Goal: Information Seeking & Learning: Learn about a topic

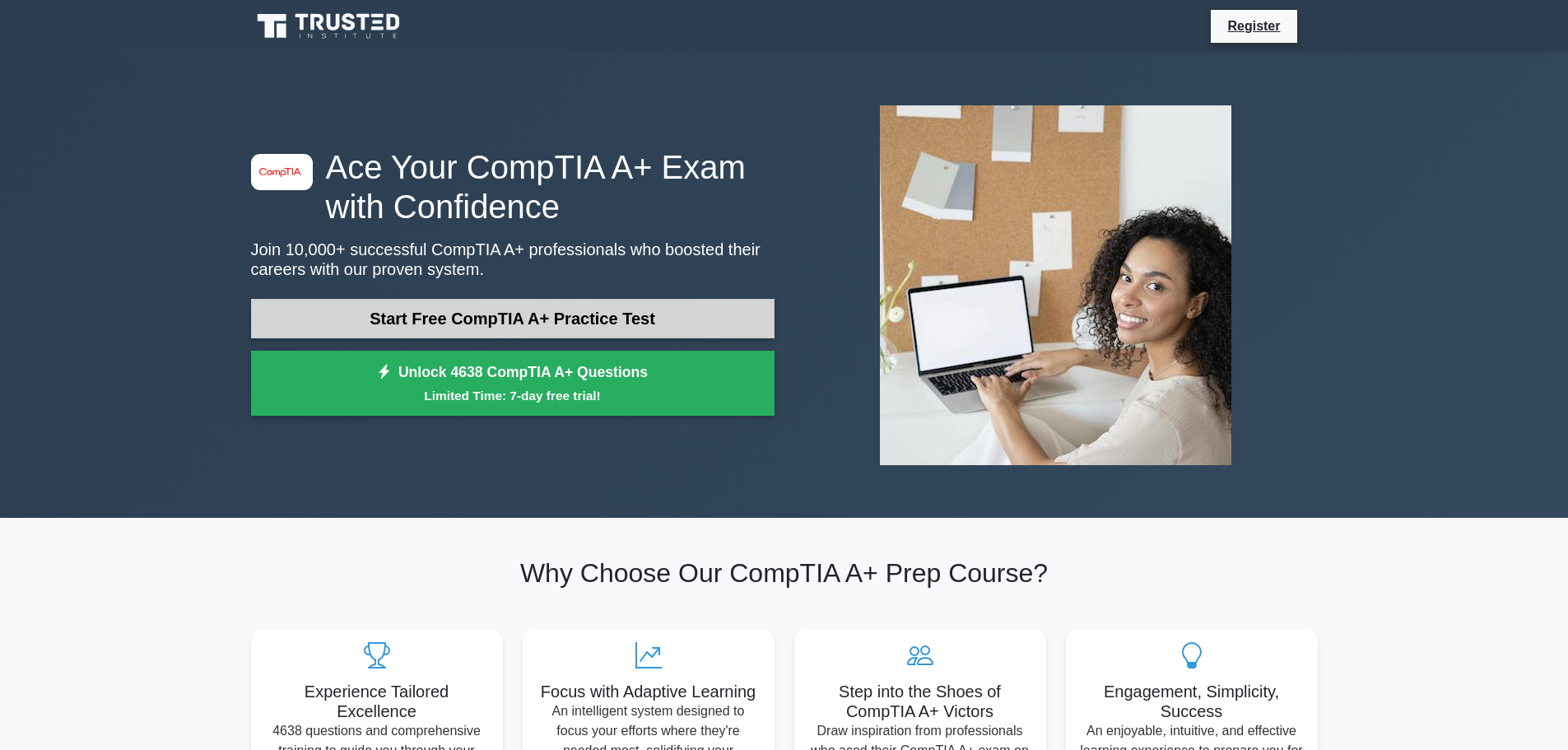
click at [521, 313] on link "Start Free CompTIA A+ Practice Test" at bounding box center [513, 318] width 523 height 40
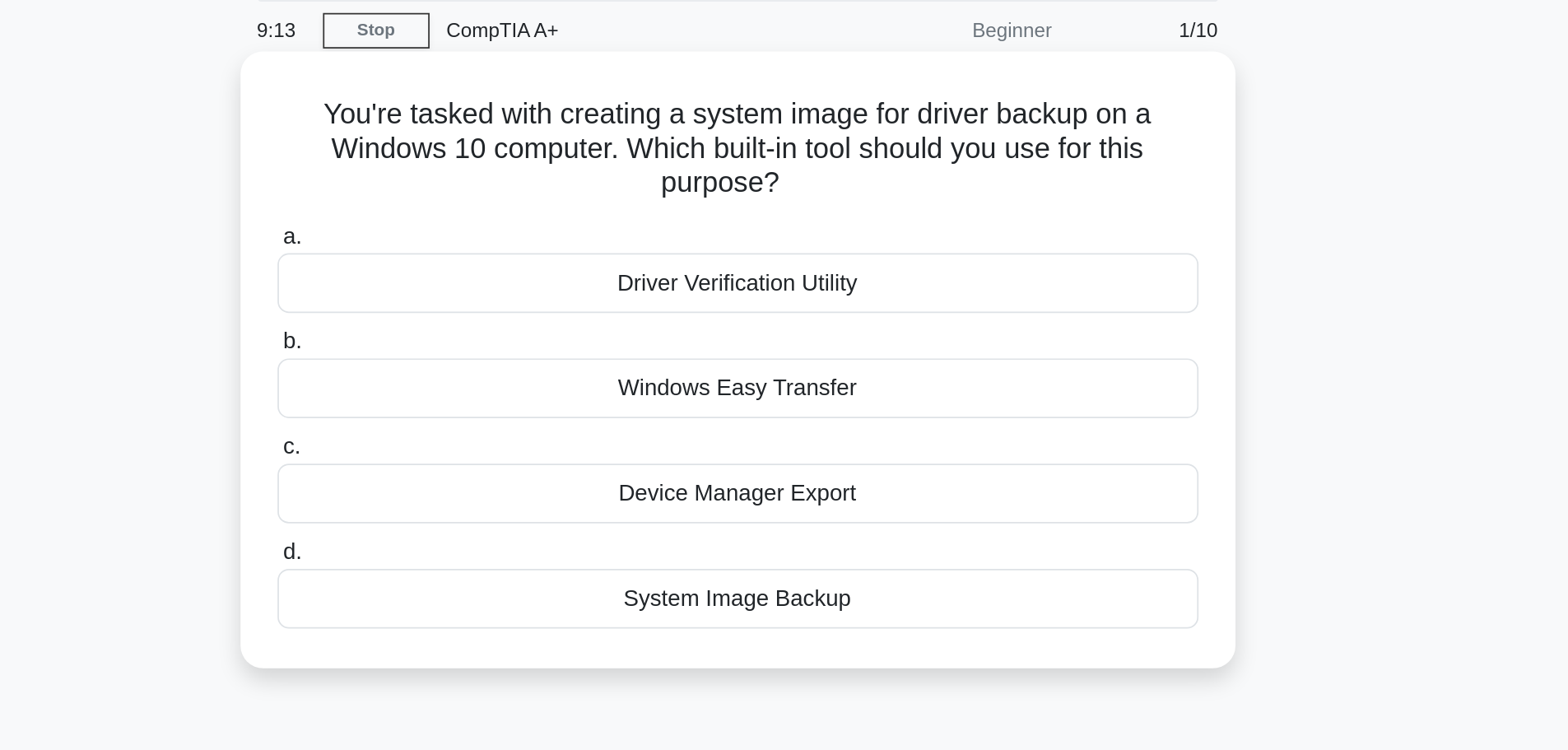
click at [870, 406] on div "System Image Backup" at bounding box center [784, 408] width 533 height 35
click at [518, 388] on input "d. System Image Backup" at bounding box center [518, 383] width 0 height 11
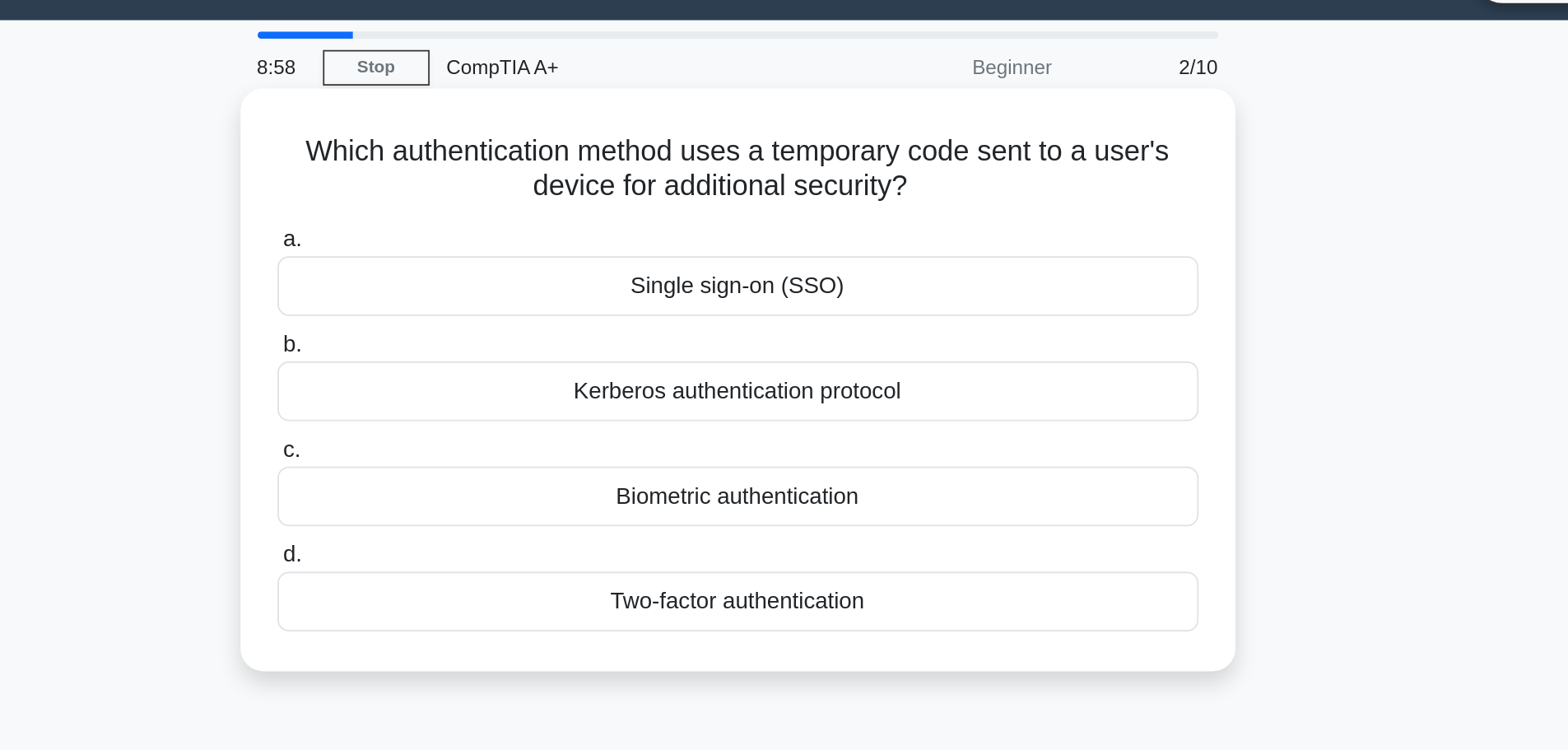
click at [873, 384] on div "Two-factor authentication" at bounding box center [784, 389] width 533 height 35
click at [518, 368] on input "d. Two-factor authentication" at bounding box center [518, 362] width 0 height 11
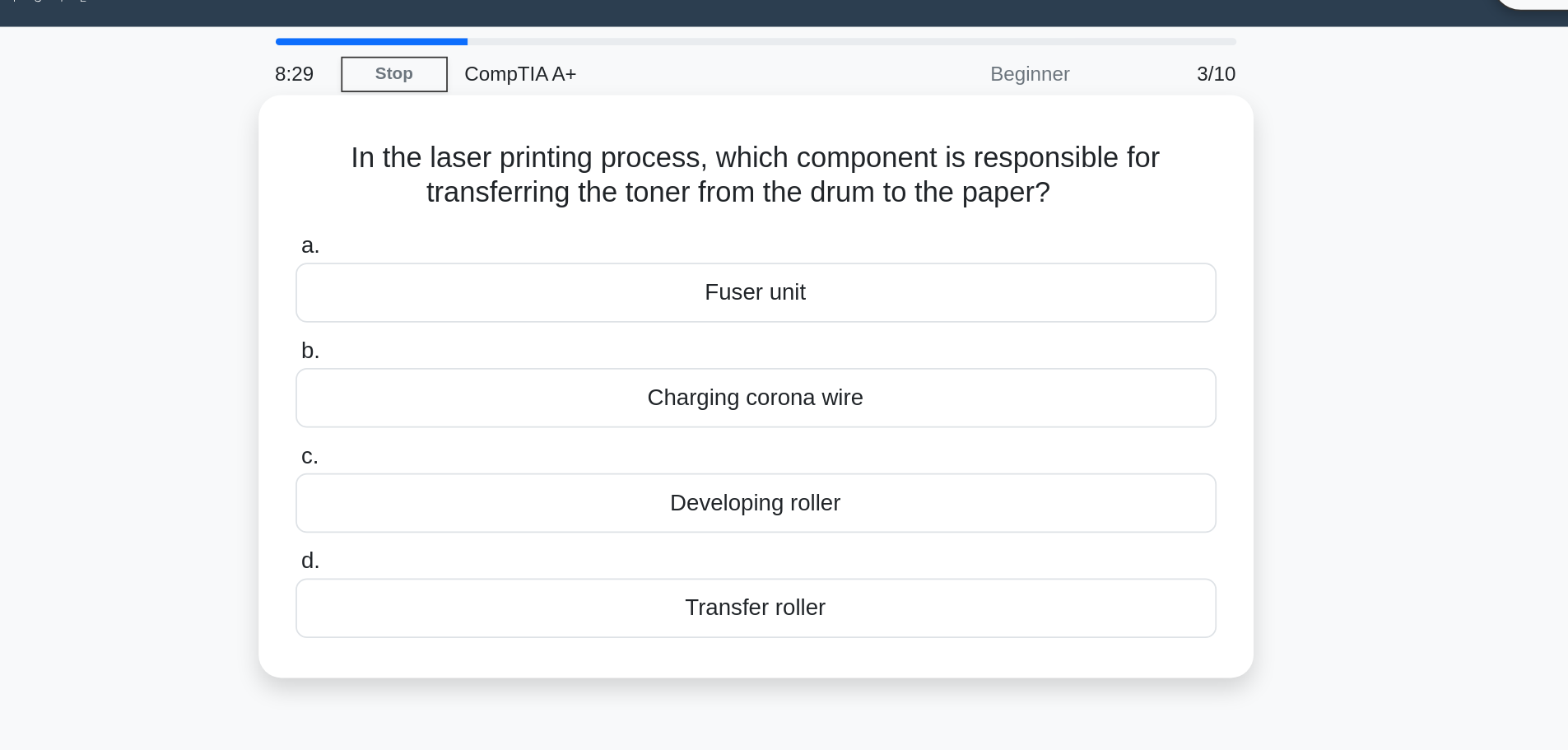
click at [854, 395] on div "Transfer roller" at bounding box center [784, 389] width 533 height 35
click at [518, 368] on input "d. Transfer roller" at bounding box center [518, 362] width 0 height 11
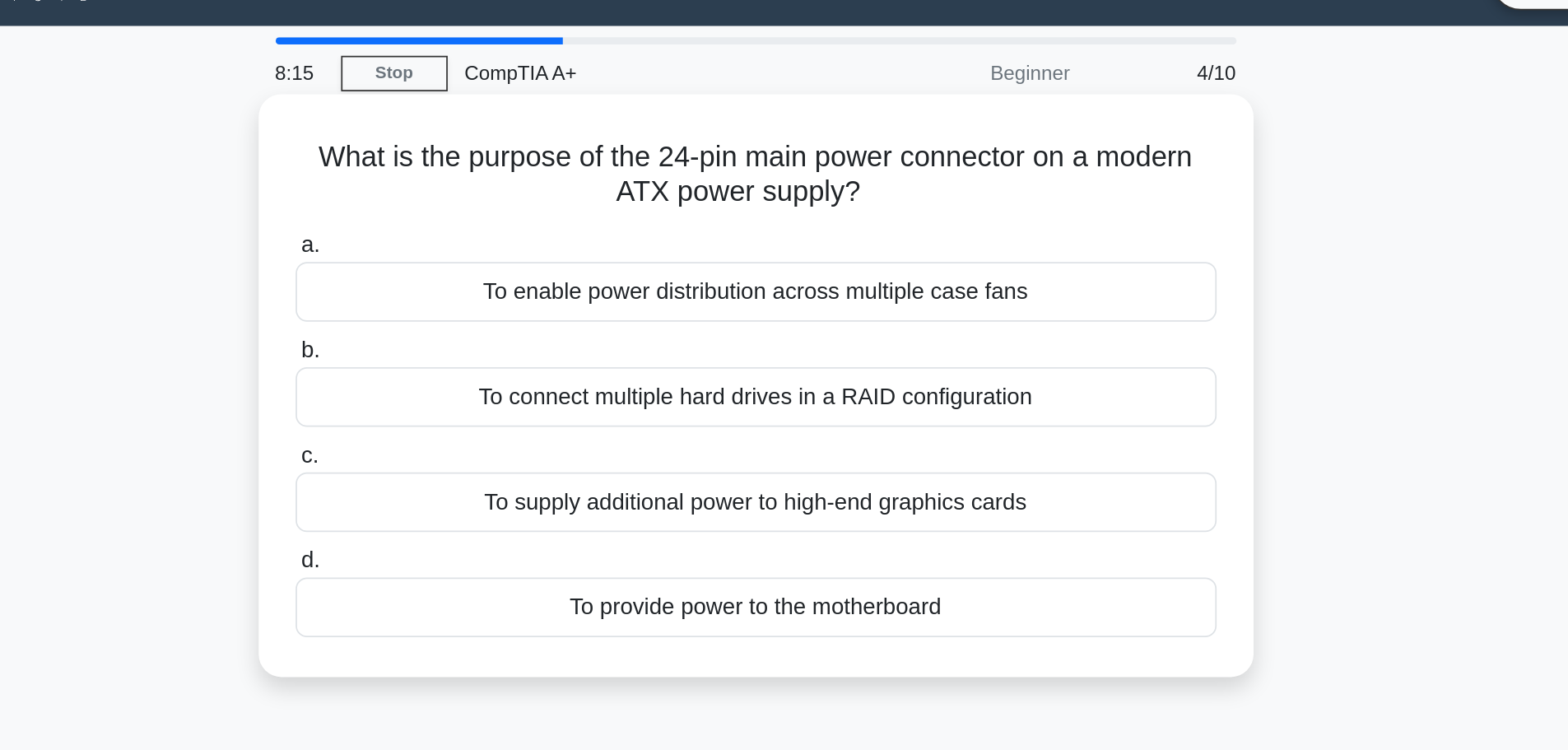
click at [888, 388] on div "To provide power to the motherboard" at bounding box center [784, 389] width 533 height 35
click at [518, 368] on input "d. To provide power to the motherboard" at bounding box center [518, 362] width 0 height 11
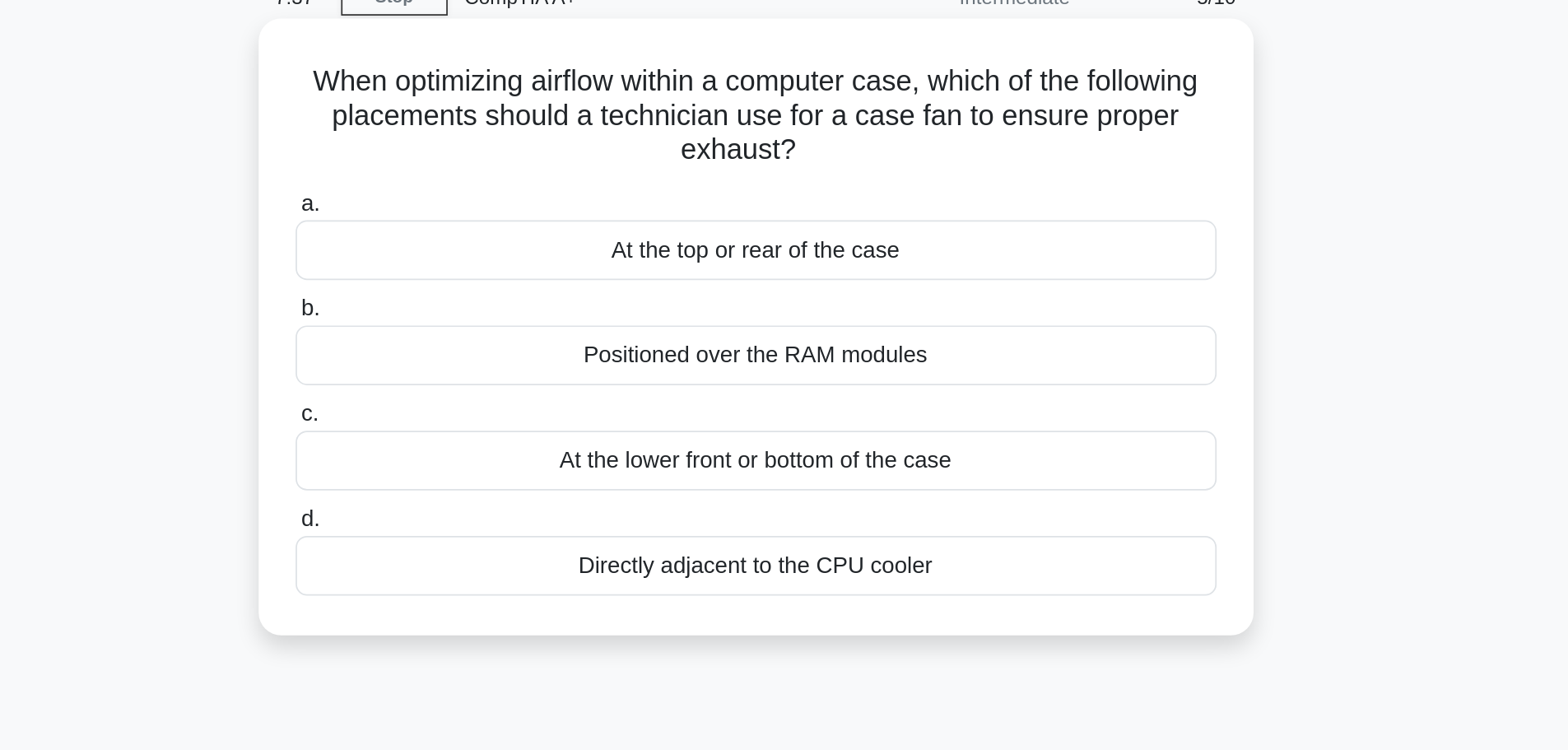
click at [811, 236] on div "At the top or rear of the case" at bounding box center [784, 226] width 533 height 35
click at [518, 205] on input "a. At the top or rear of the case" at bounding box center [518, 199] width 0 height 11
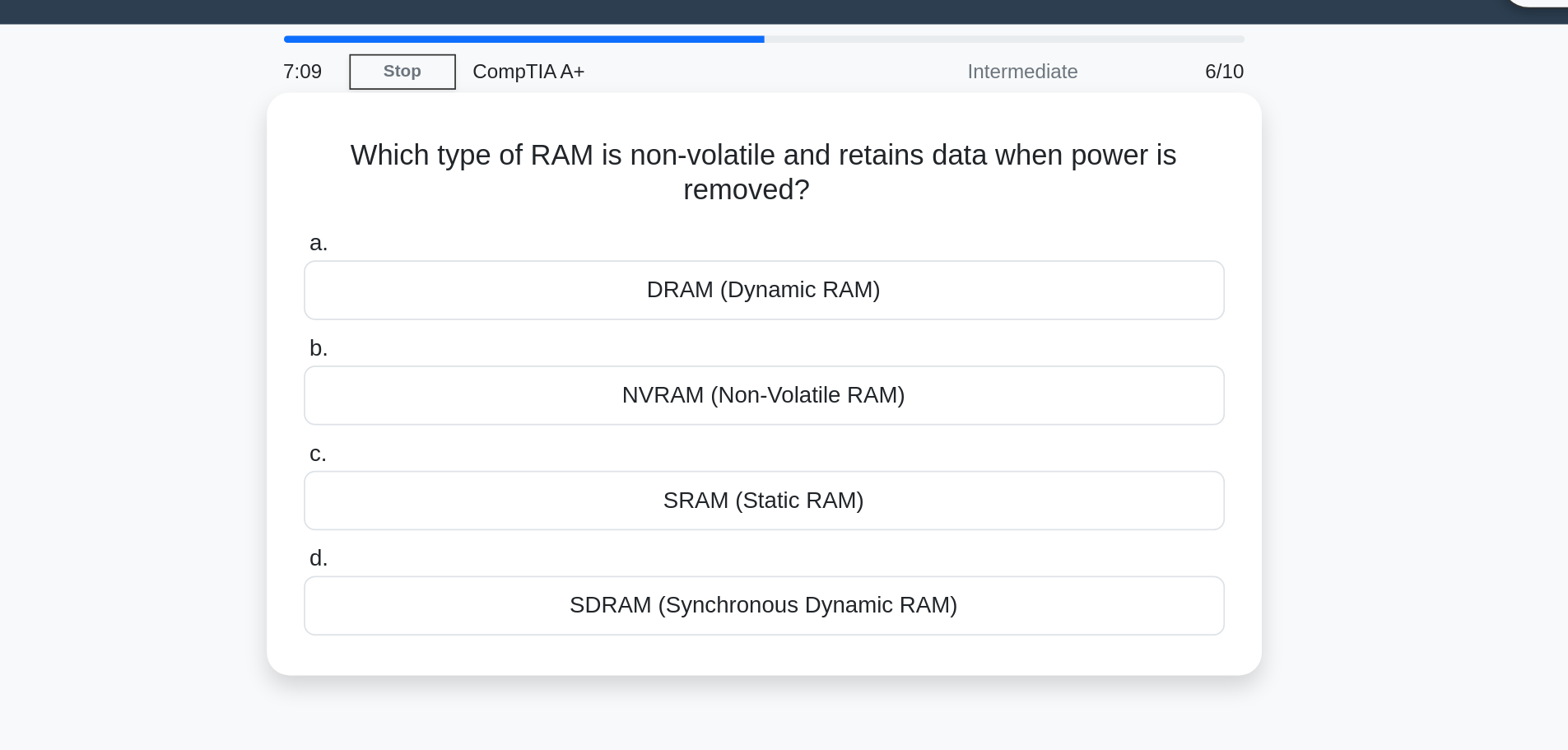
click at [785, 220] on div "DRAM (Dynamic RAM)" at bounding box center [784, 206] width 533 height 35
click at [518, 185] on input "a. DRAM (Dynamic RAM)" at bounding box center [518, 180] width 0 height 11
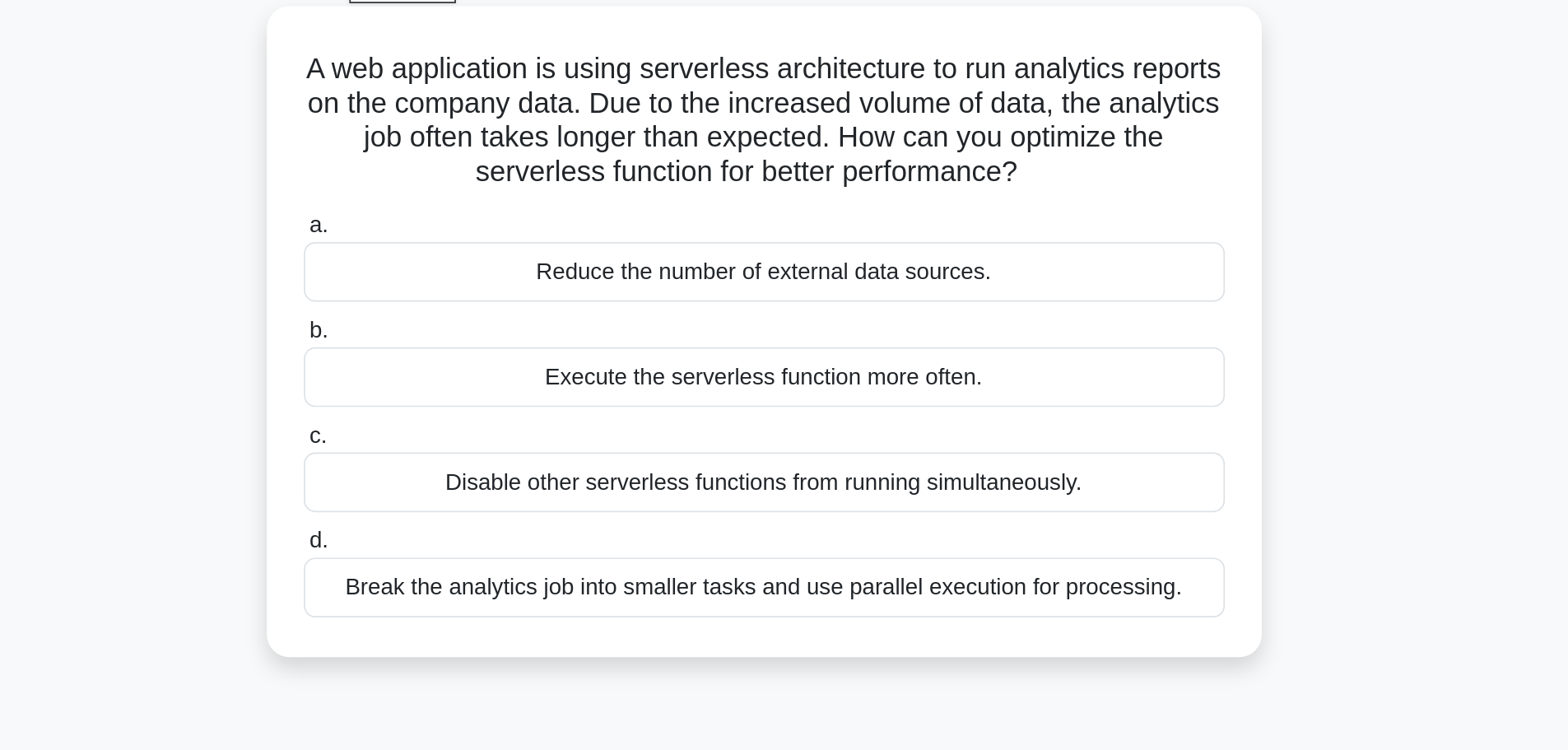
click at [768, 367] on div "Disable other serverless functions from running simultaneously." at bounding box center [784, 367] width 533 height 35
click at [518, 346] on input "c. Disable other serverless functions from running simultaneously." at bounding box center [518, 341] width 0 height 11
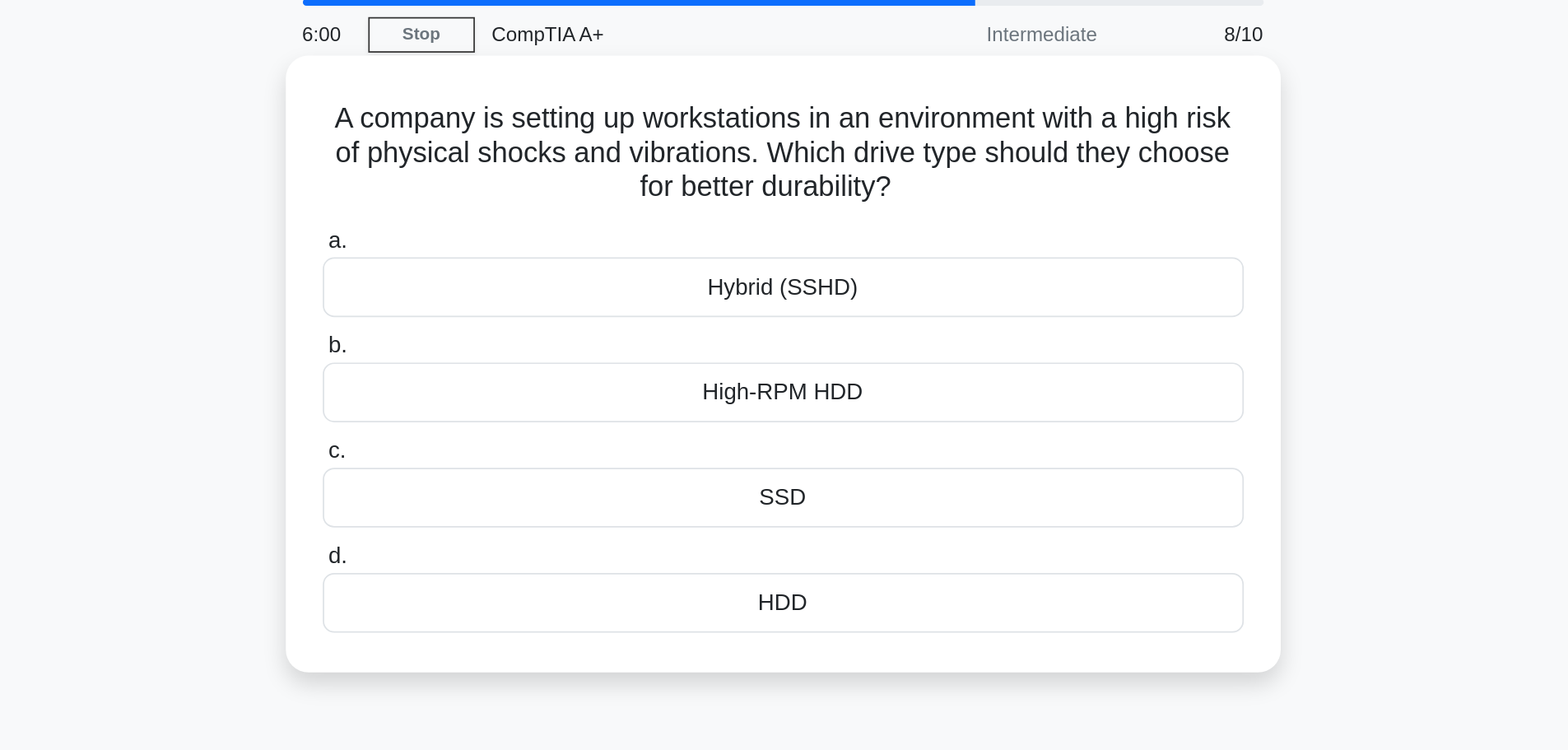
click at [792, 351] on div "SSD" at bounding box center [784, 348] width 533 height 35
click at [518, 327] on input "c. SSD" at bounding box center [518, 321] width 0 height 11
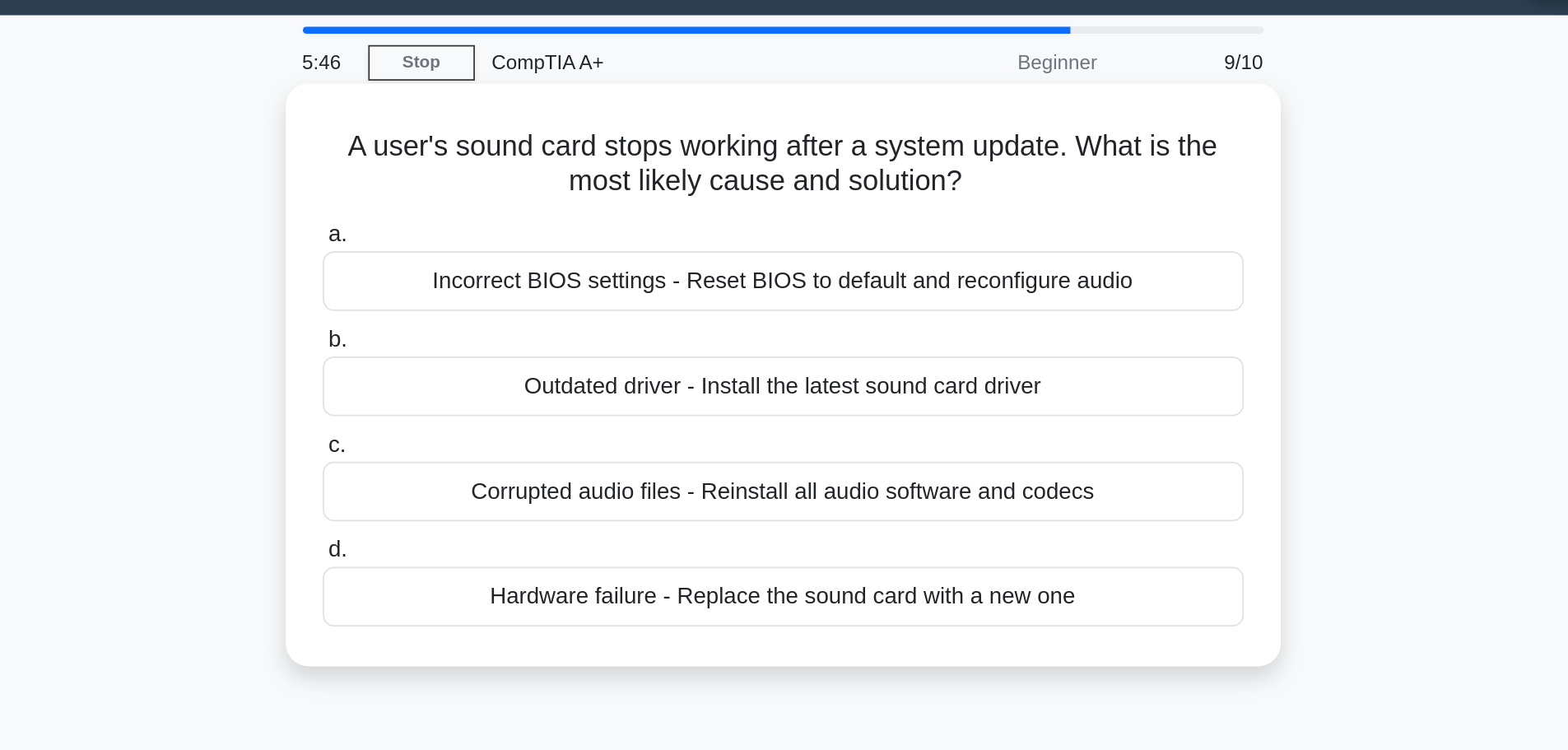
click at [838, 272] on div "Outdated driver - Install the latest sound card driver" at bounding box center [784, 267] width 533 height 35
click at [518, 246] on input "b. Outdated driver - Install the latest sound card driver" at bounding box center [518, 241] width 0 height 11
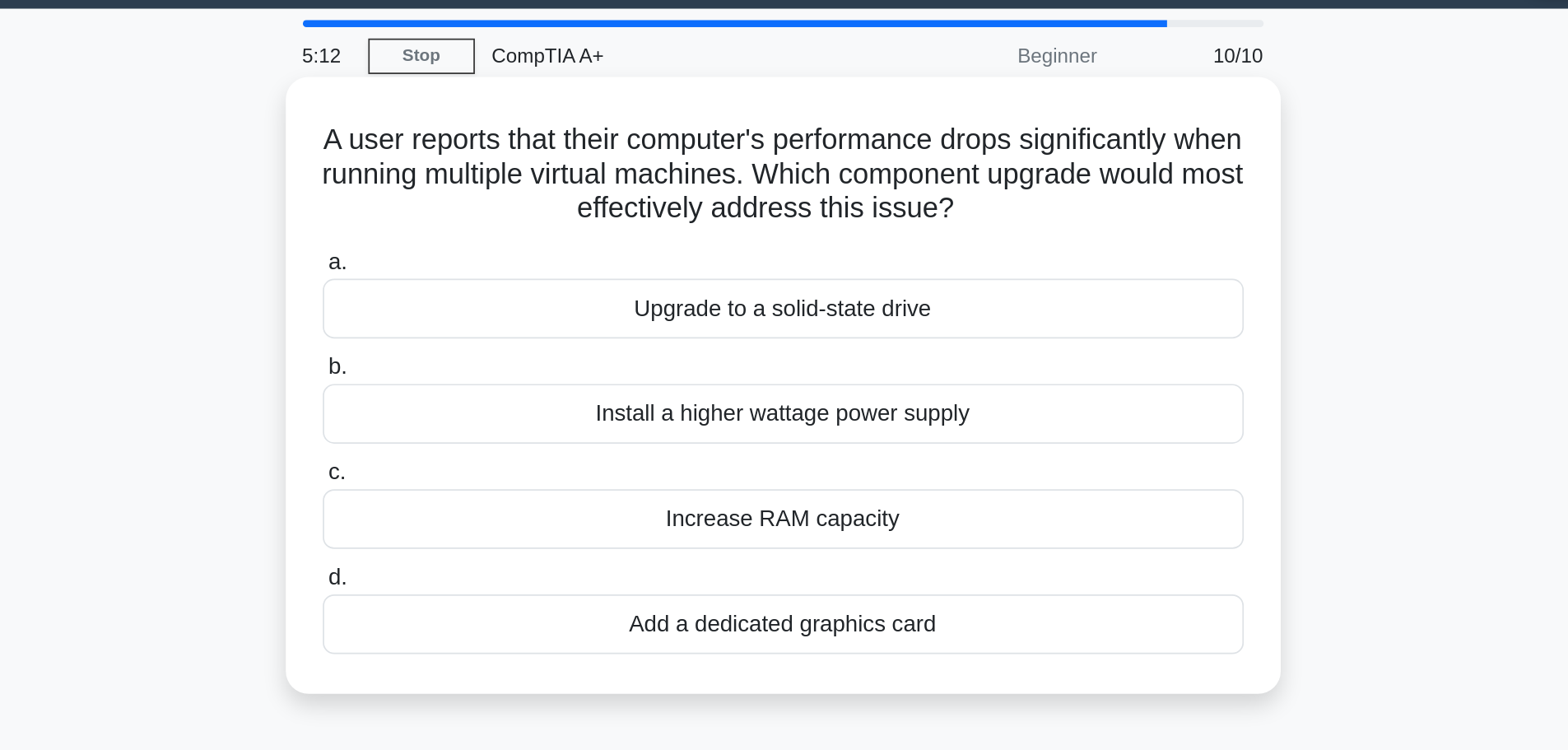
click at [793, 191] on label "a. Upgrade to a solid-state drive" at bounding box center [784, 216] width 533 height 54
click at [518, 194] on input "a. Upgrade to a solid-state drive" at bounding box center [518, 199] width 0 height 11
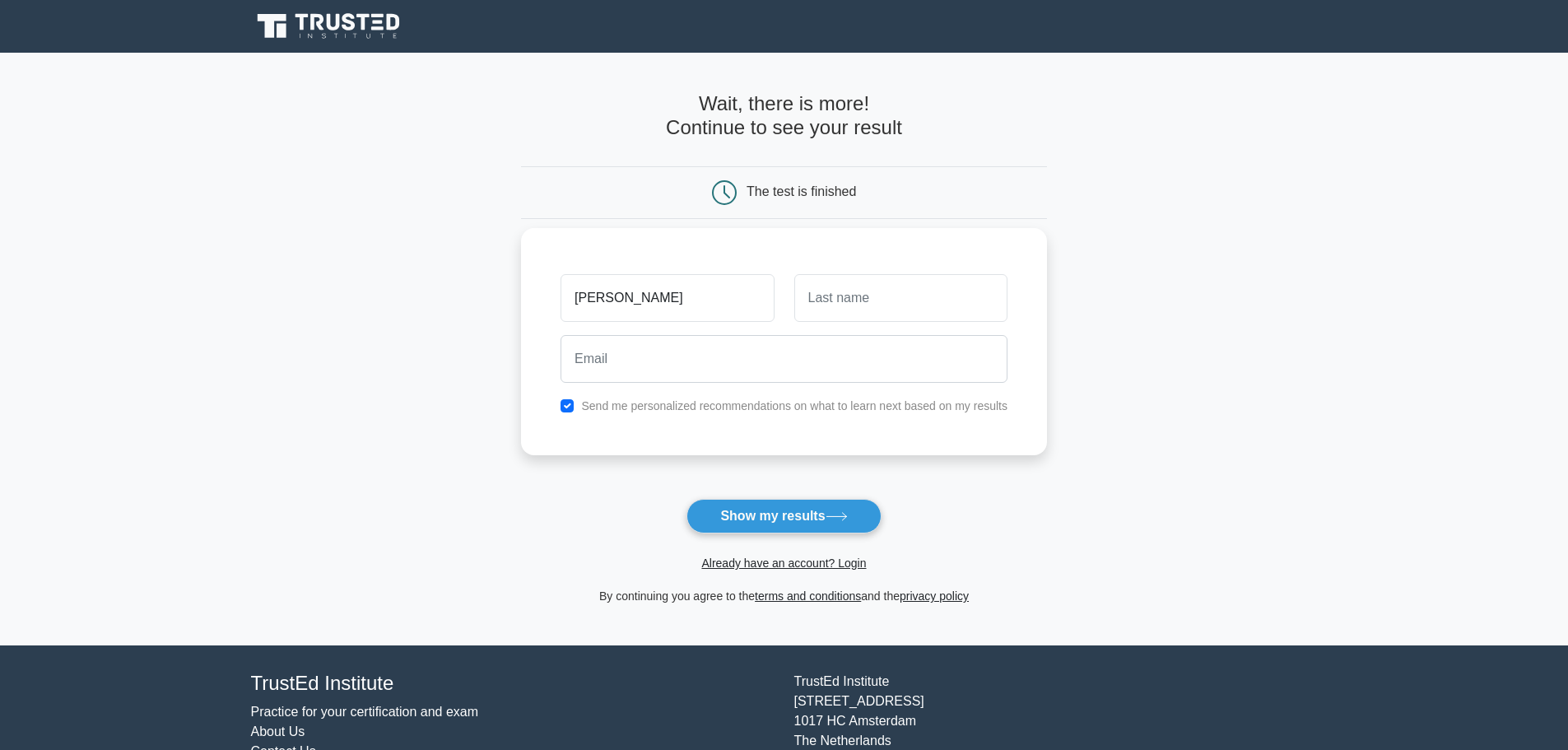
type input "[PERSON_NAME]"
type input "Barragan"
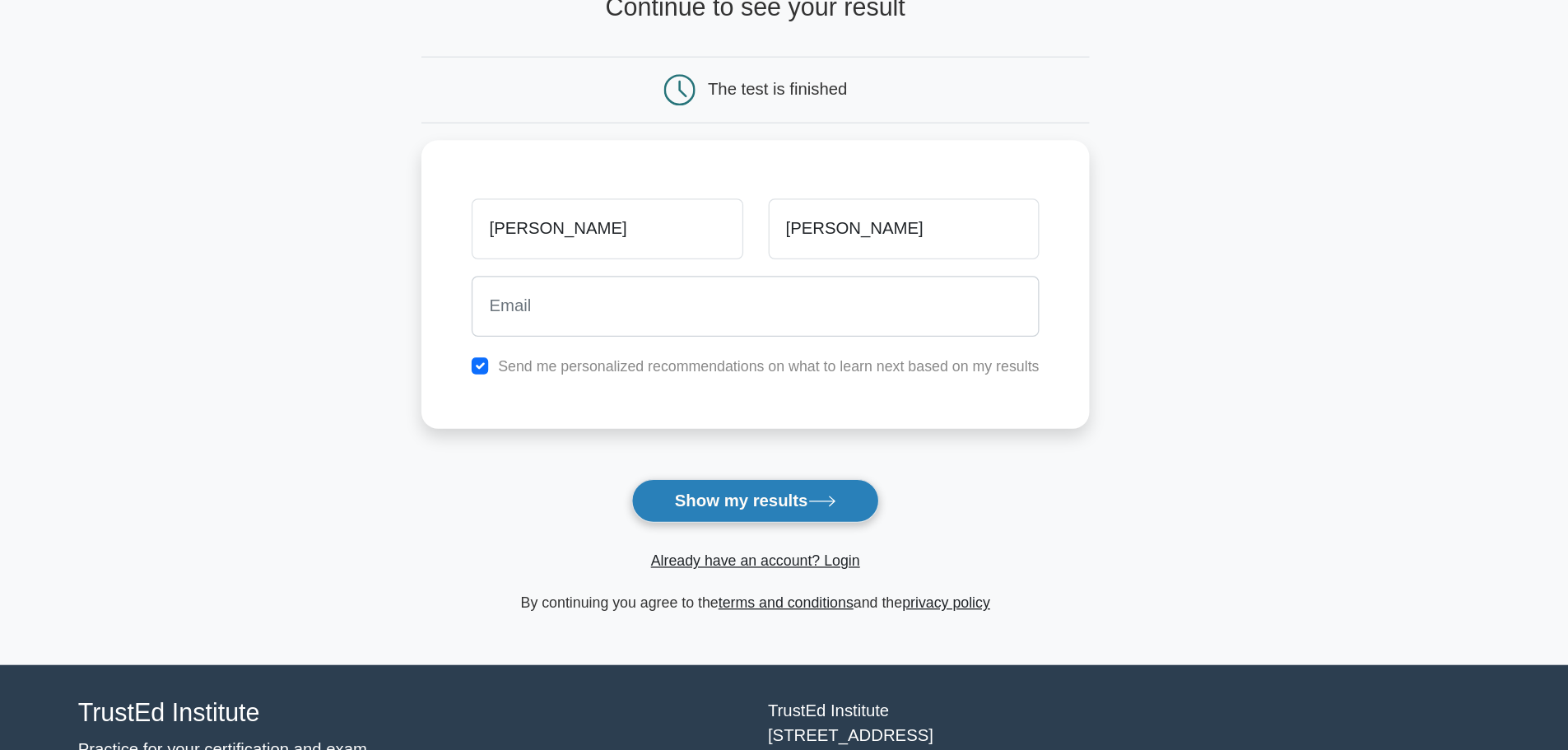
click at [776, 510] on button "Show my results" at bounding box center [783, 515] width 194 height 35
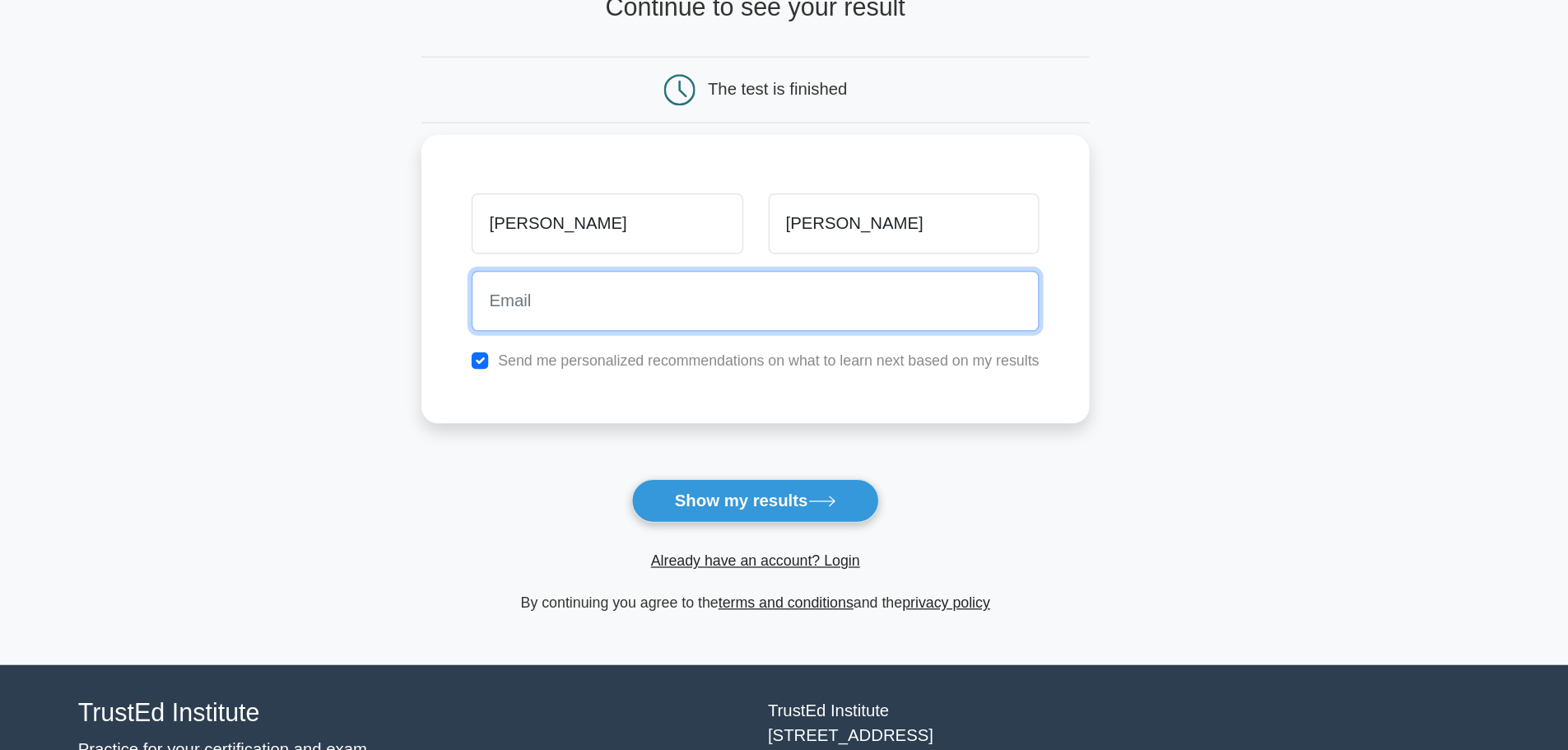
click at [714, 366] on input "email" at bounding box center [784, 359] width 447 height 48
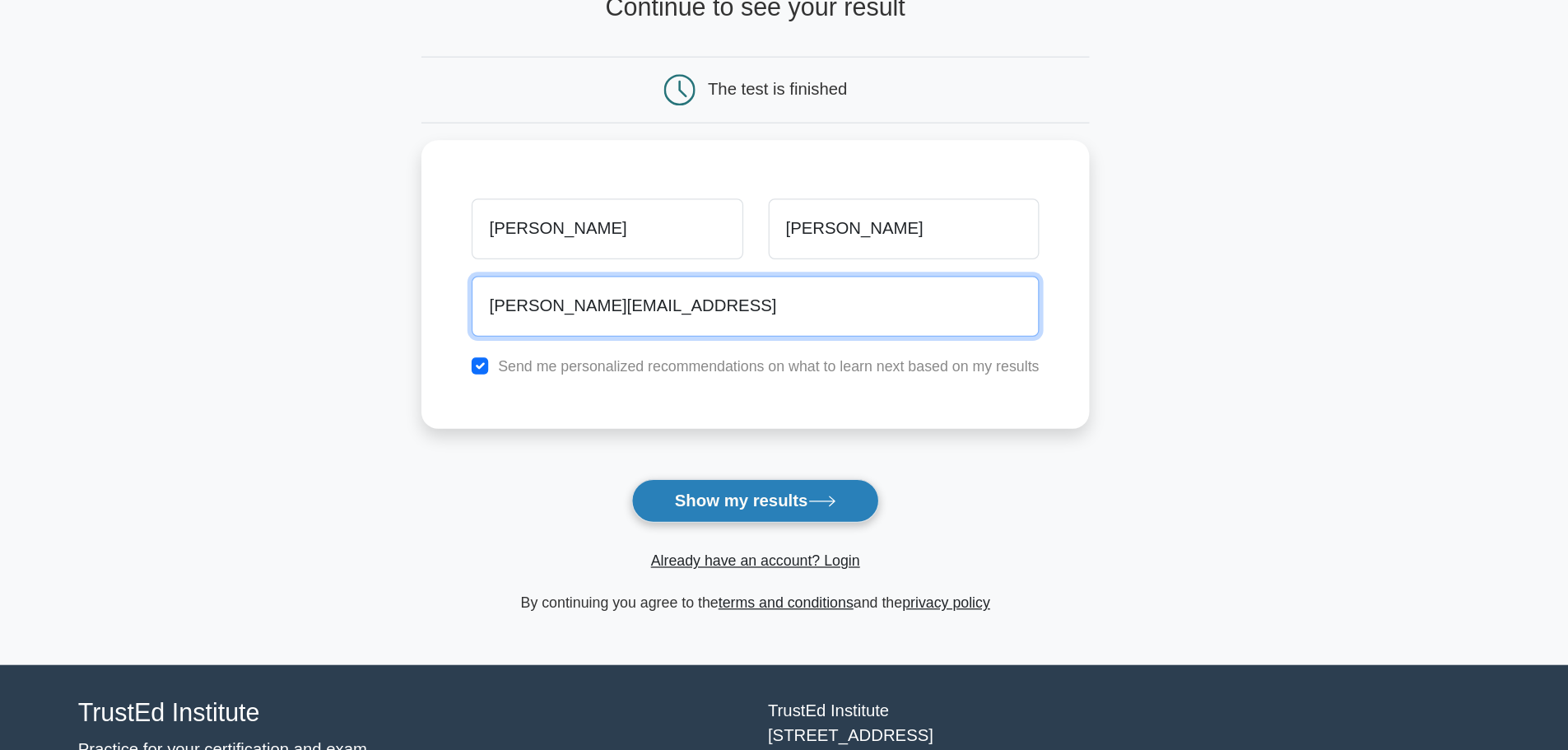
type input "Robert@gmail.comn"
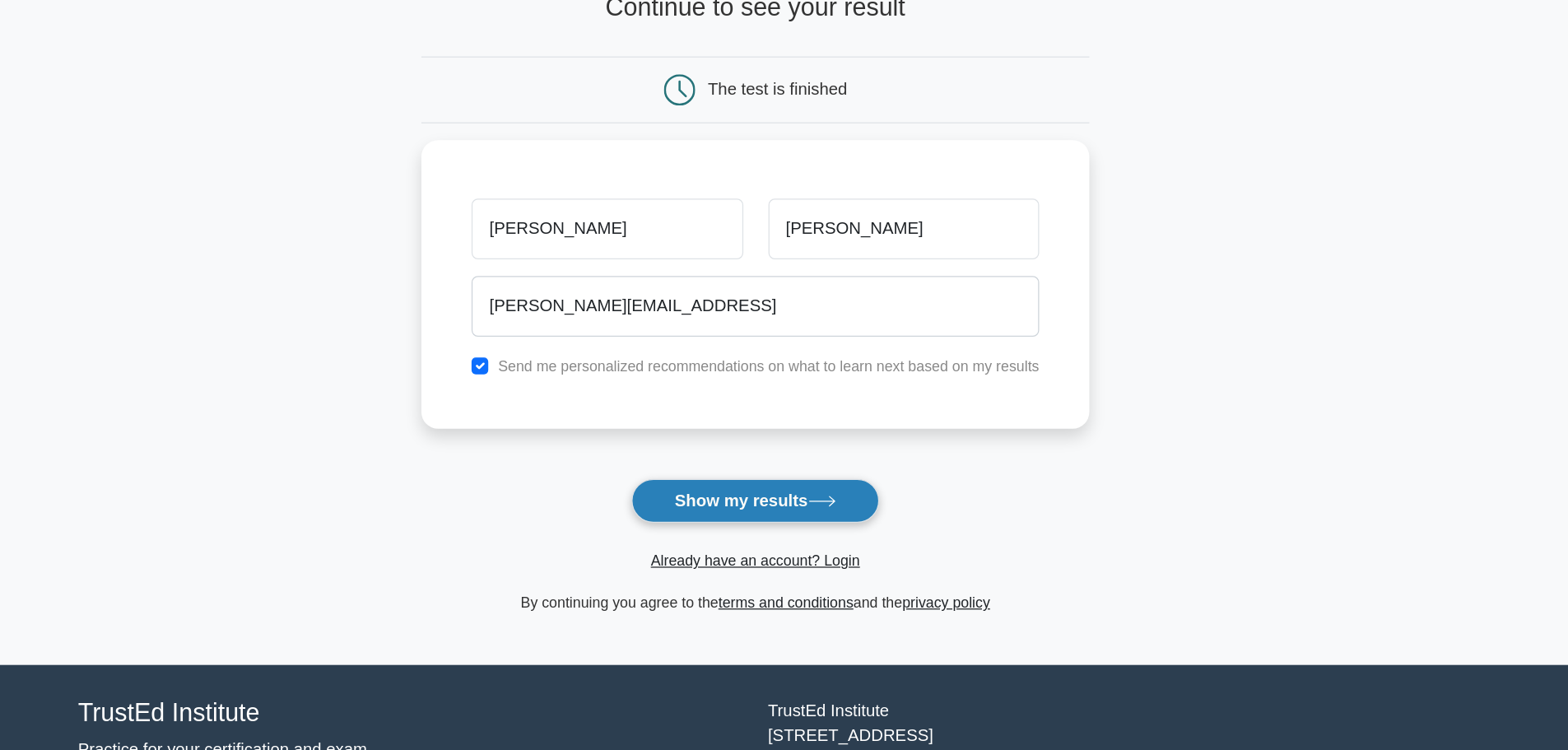
click at [806, 521] on button "Show my results" at bounding box center [783, 515] width 194 height 35
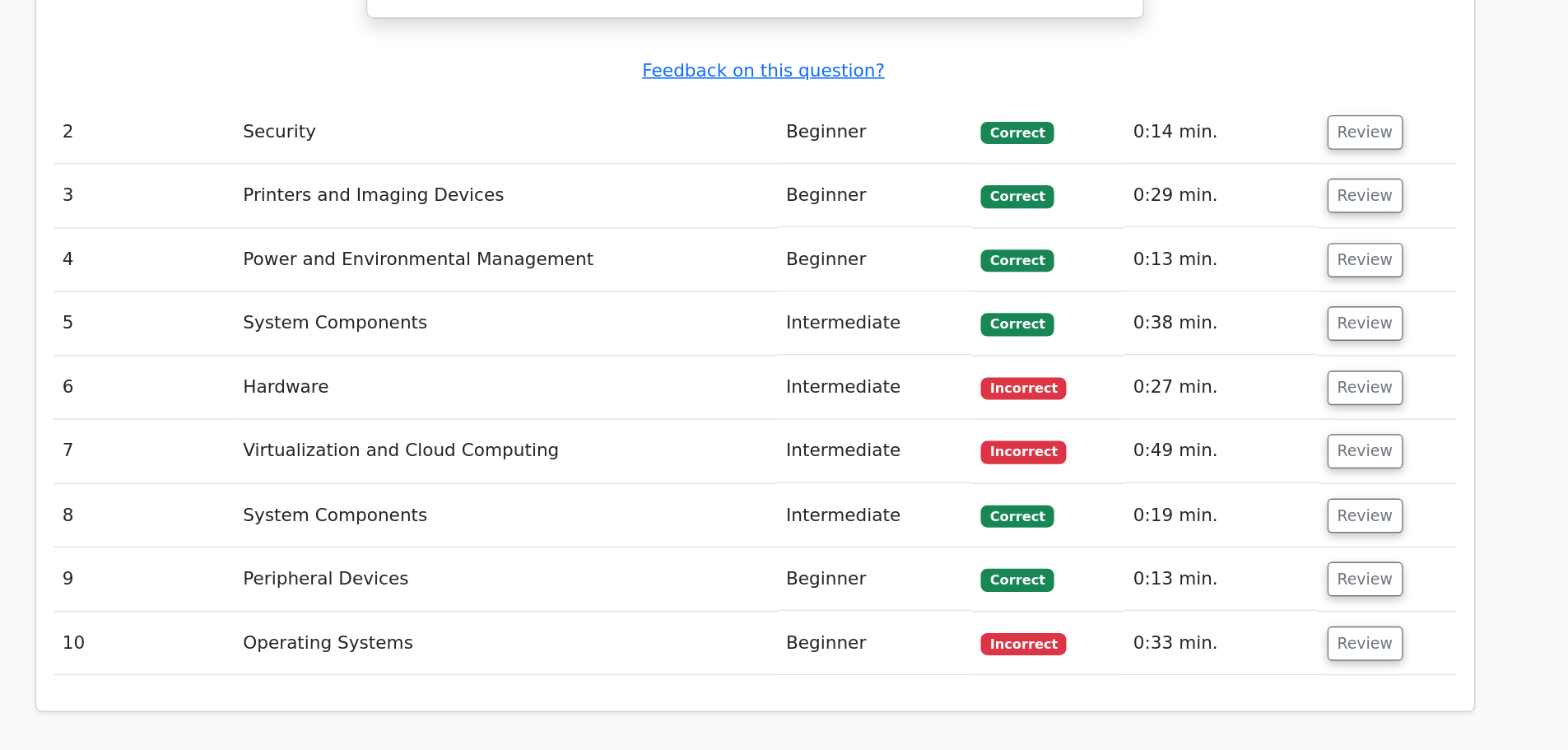
scroll to position [2064, 0]
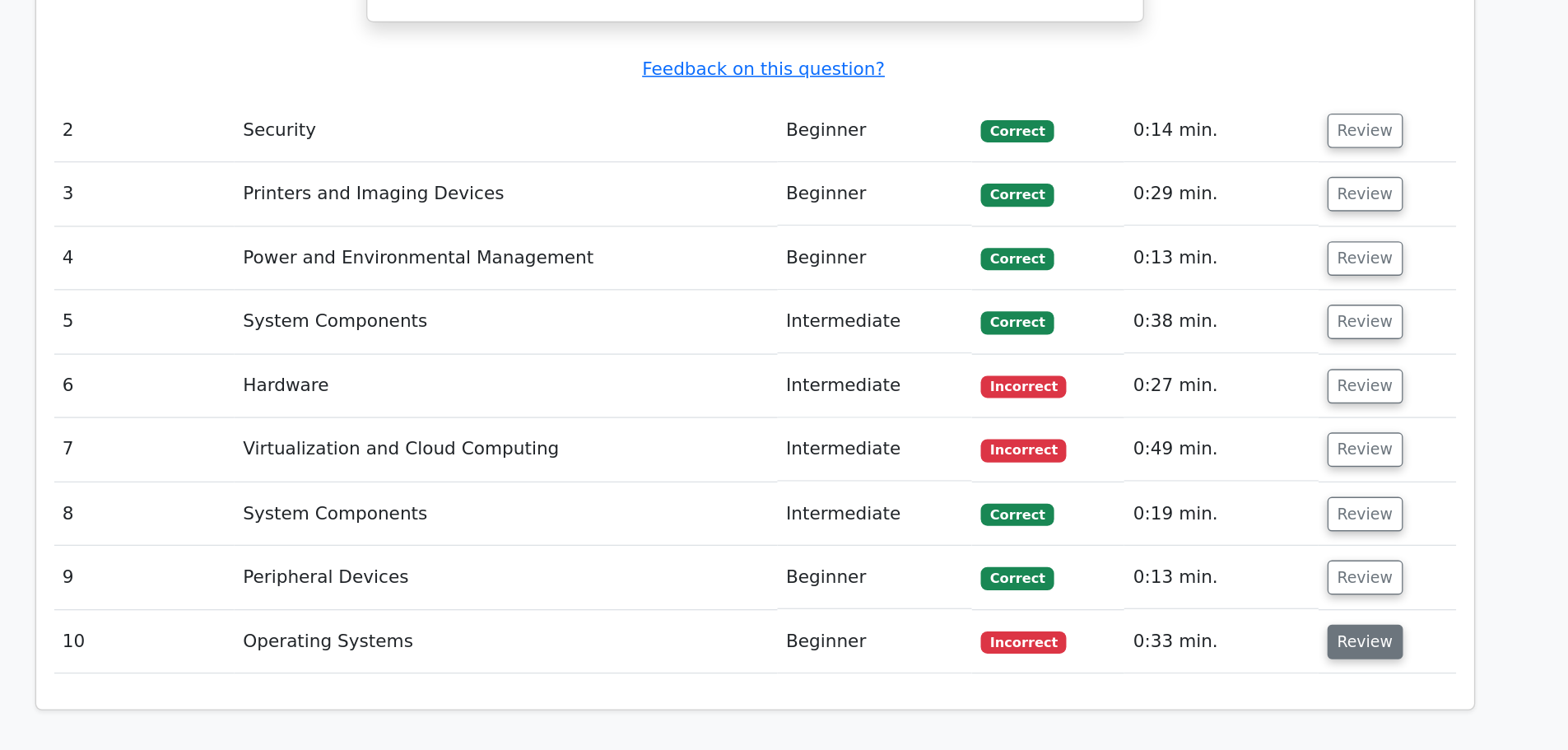
click at [1235, 657] on button "Review" at bounding box center [1236, 669] width 56 height 26
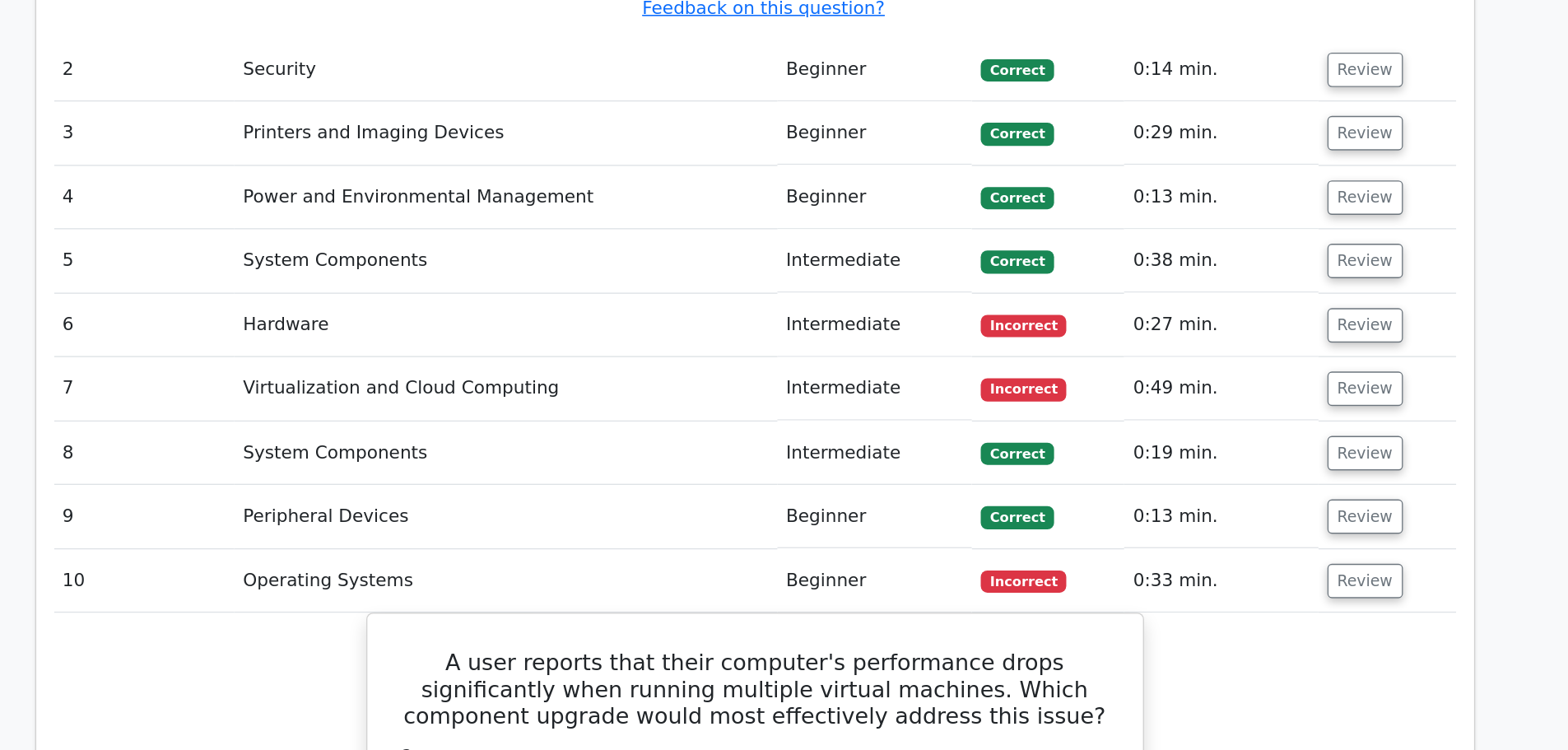
scroll to position [2303, 0]
click at [1224, 275] on button "Review" at bounding box center [1236, 288] width 56 height 26
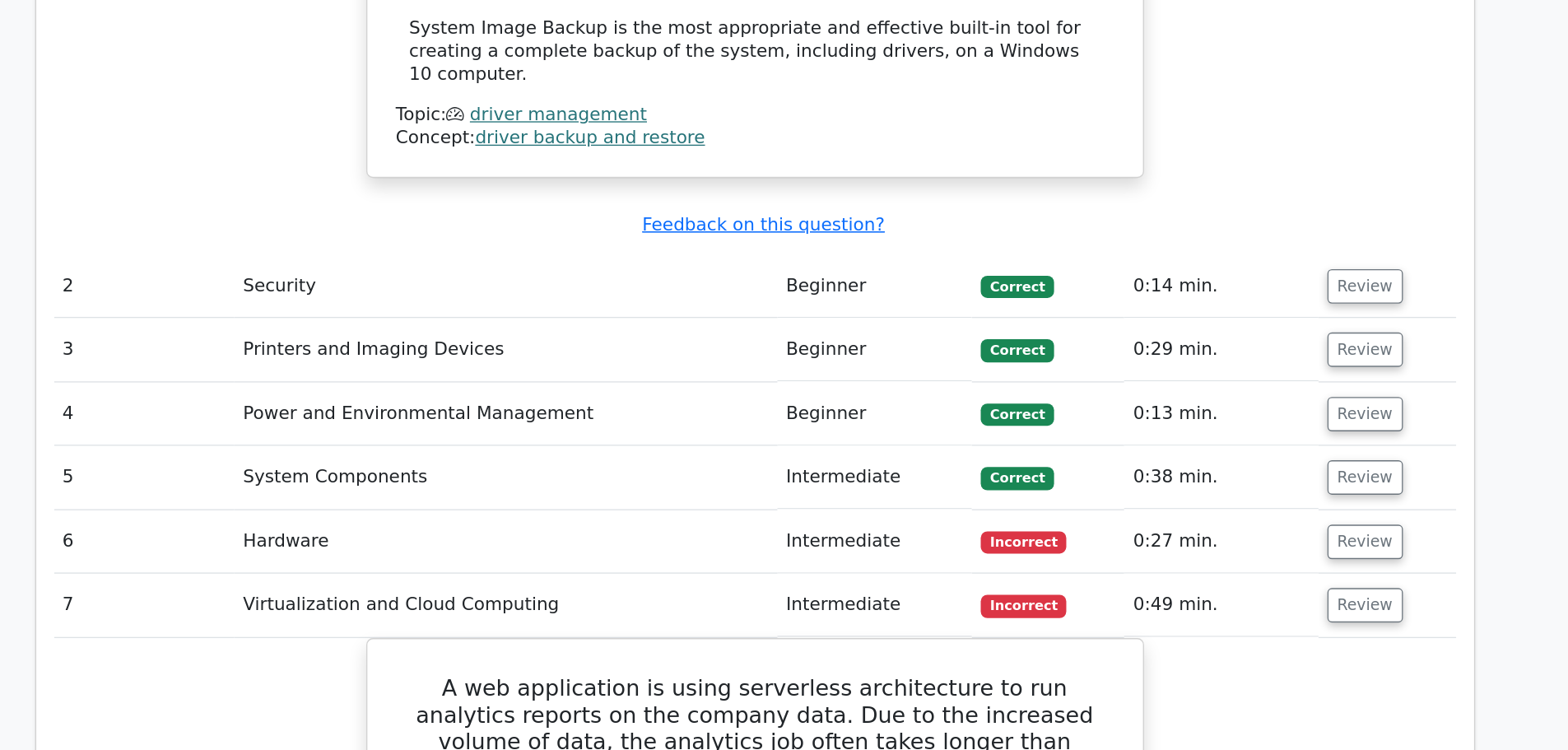
scroll to position [2141, 0]
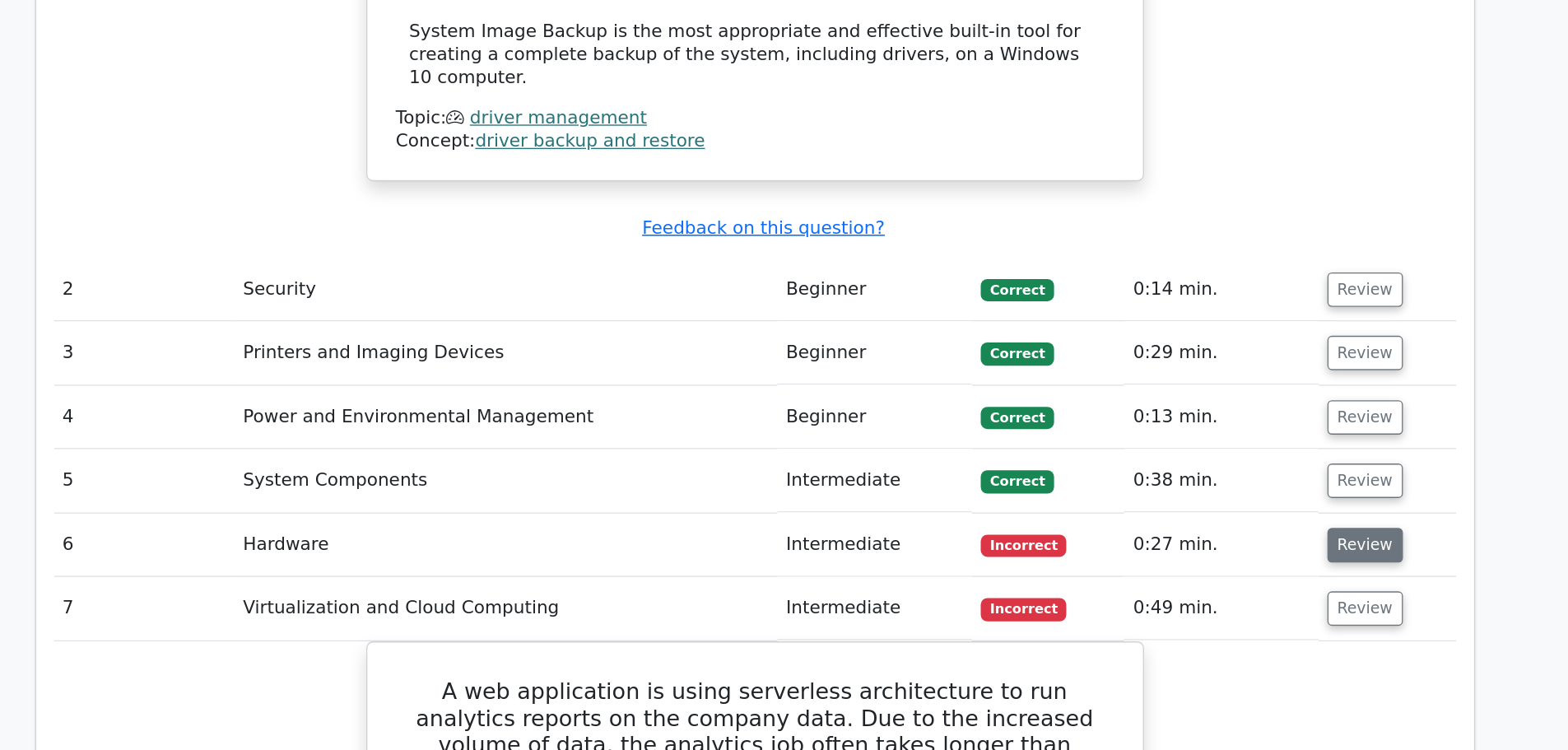
click at [1219, 391] on button "Review" at bounding box center [1236, 404] width 56 height 26
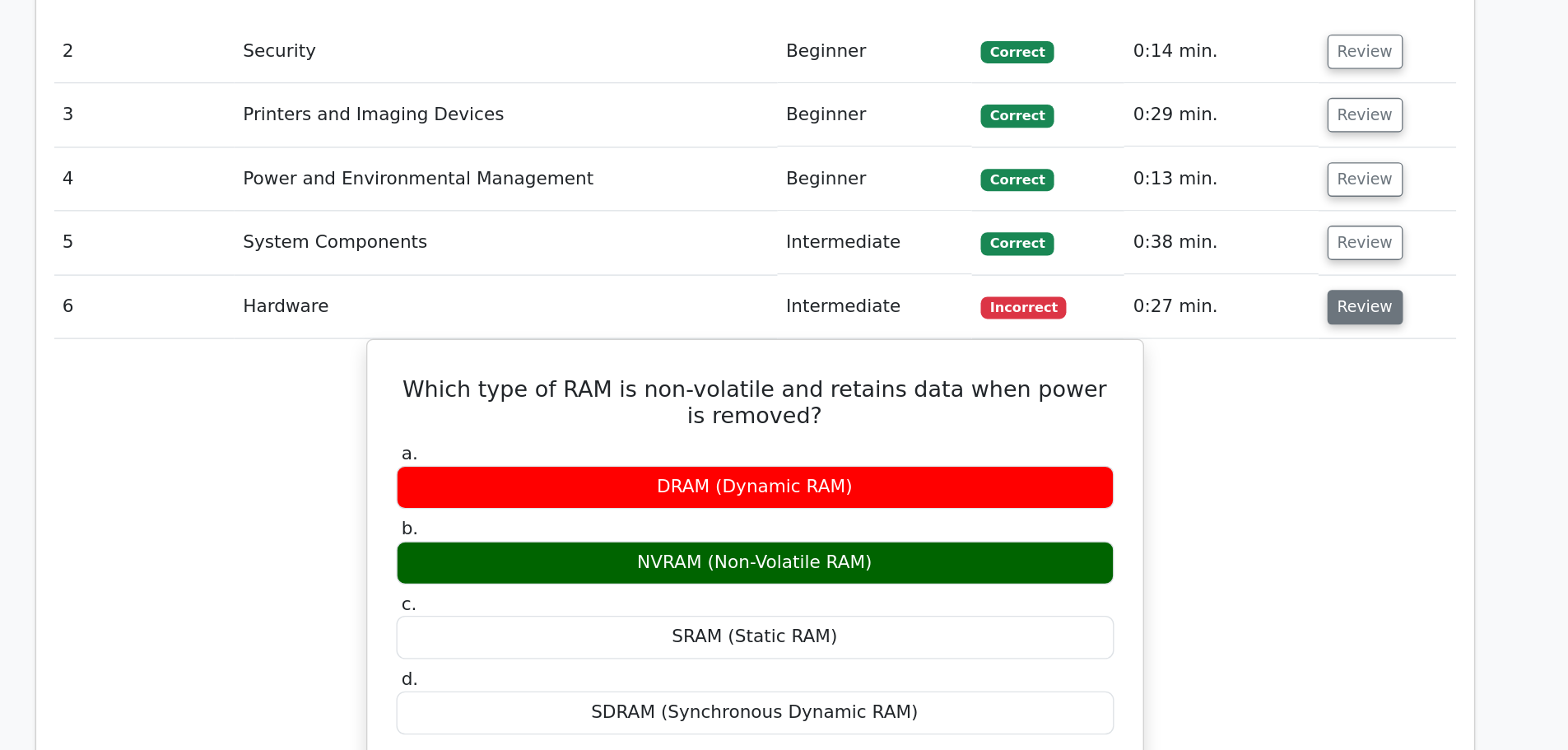
scroll to position [2316, 0]
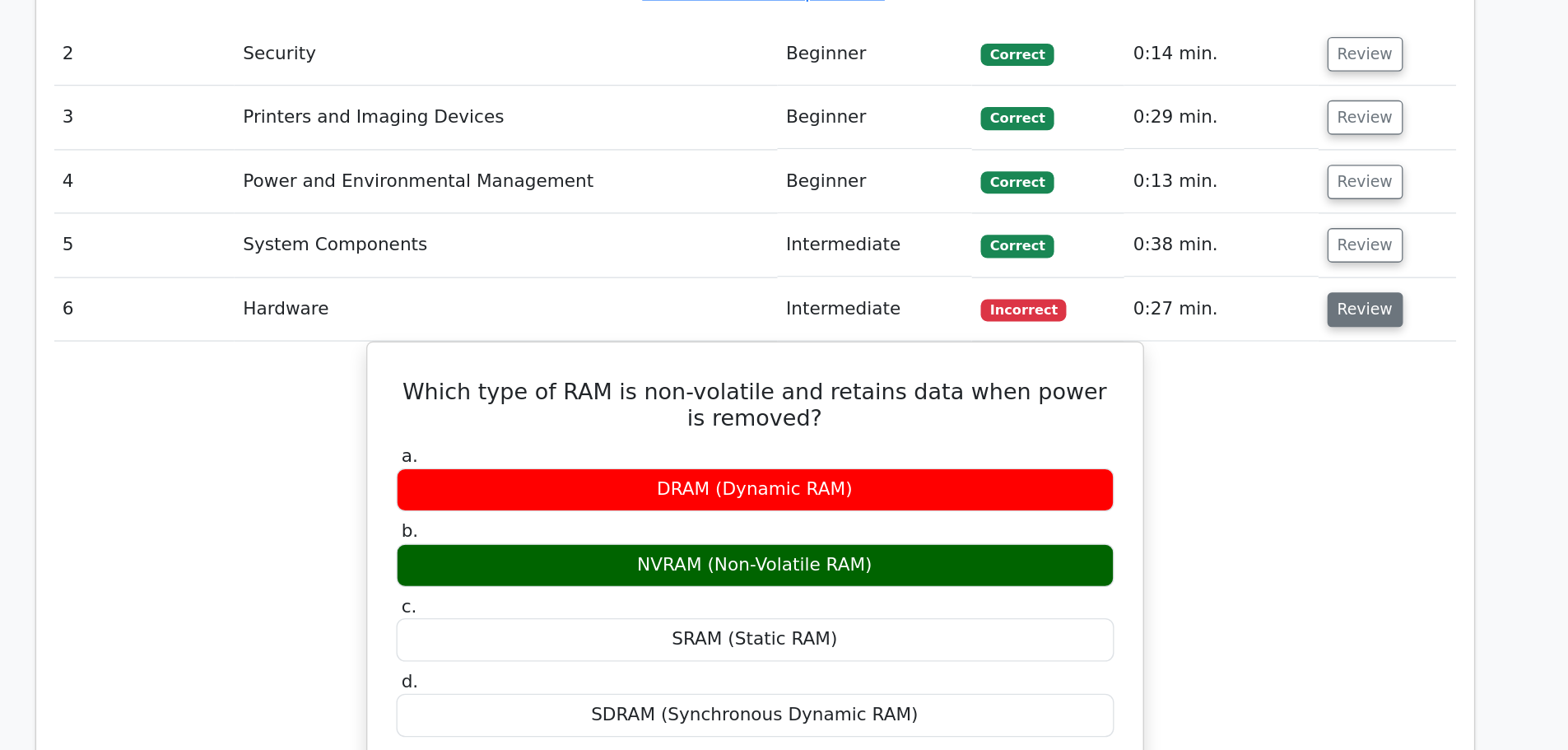
click at [1224, 216] on button "Review" at bounding box center [1236, 228] width 56 height 26
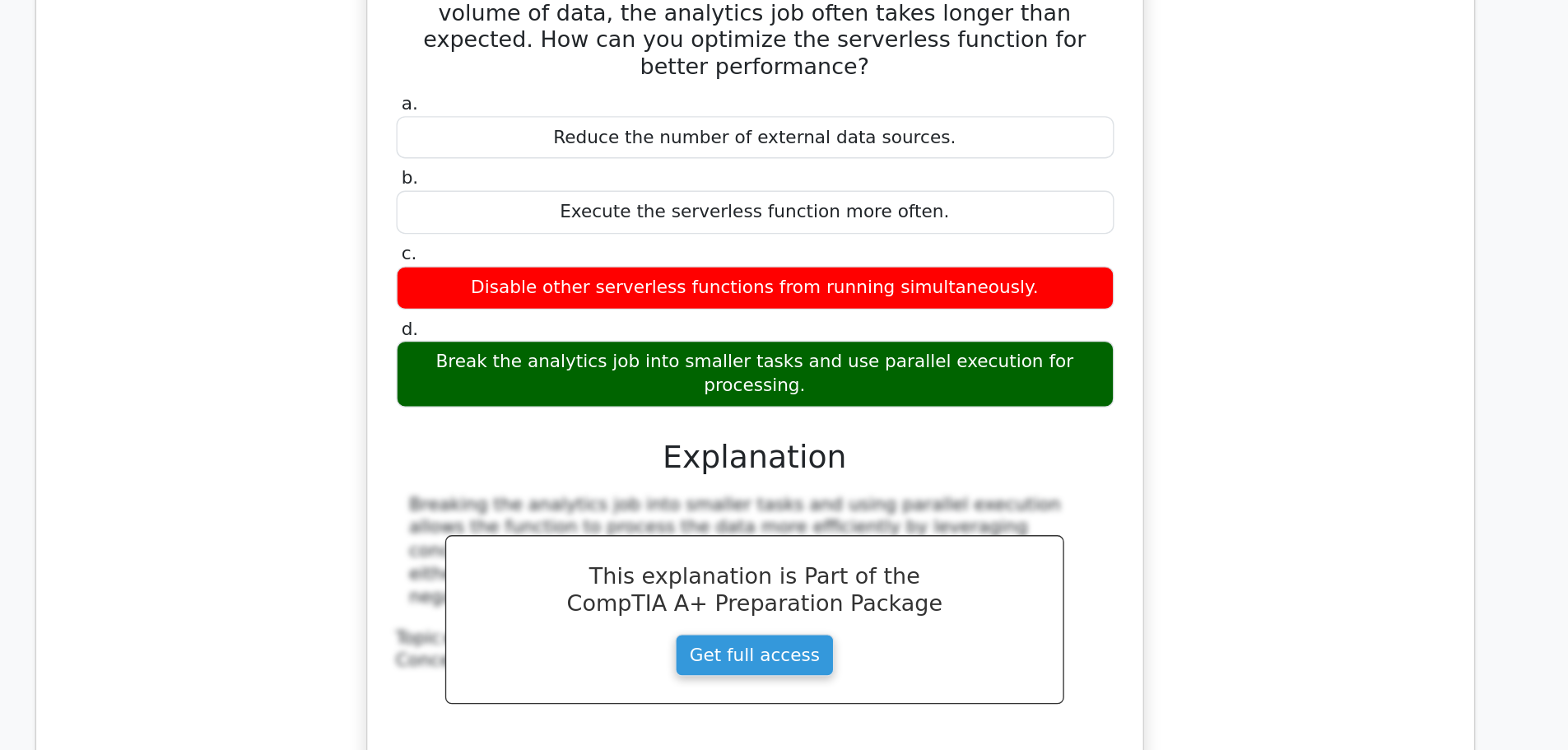
scroll to position [2490, 0]
